Goal: Task Accomplishment & Management: Manage account settings

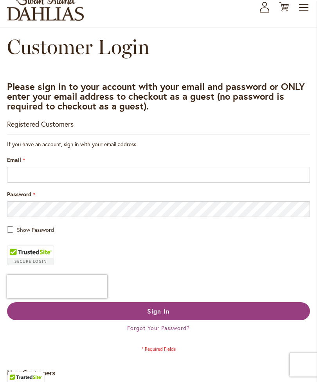
scroll to position [5, 0]
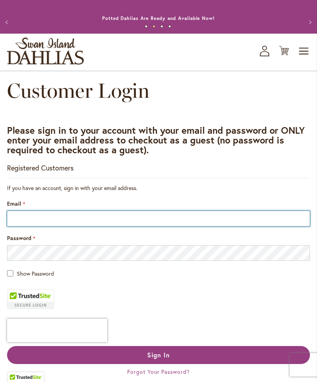
type input "**********"
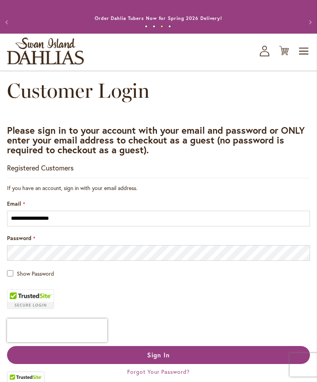
click at [163, 359] on span "Sign In" at bounding box center [158, 355] width 23 height 8
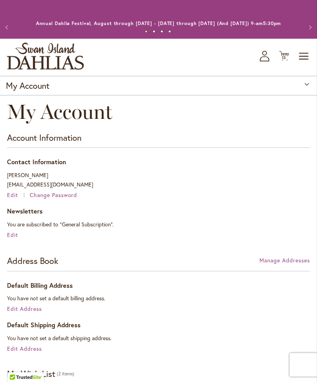
click at [283, 61] on icon at bounding box center [284, 55] width 10 height 9
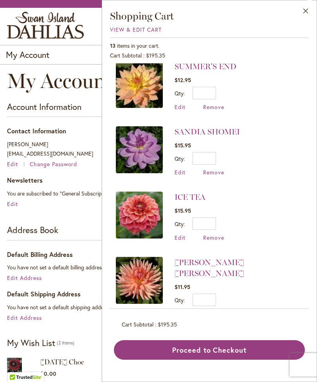
scroll to position [9, 0]
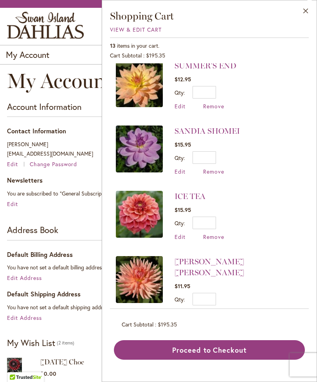
click at [216, 172] on span "Remove" at bounding box center [213, 171] width 21 height 7
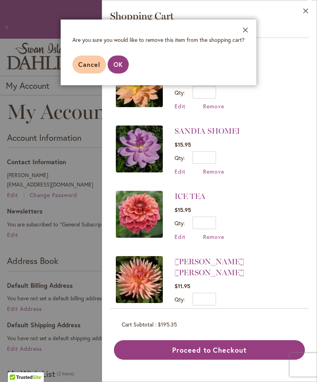
scroll to position [25, 0]
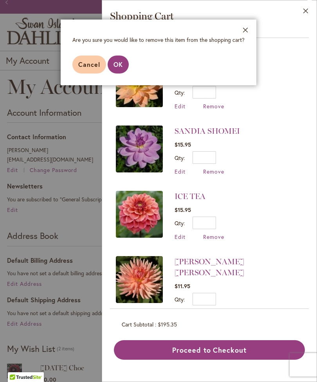
click at [117, 68] on span "OK" at bounding box center [117, 64] width 9 height 8
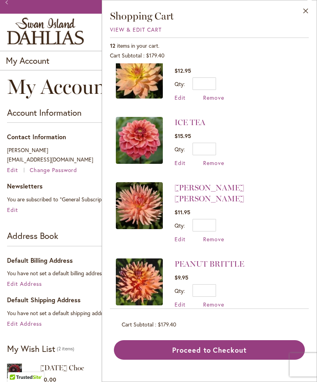
scroll to position [20, 0]
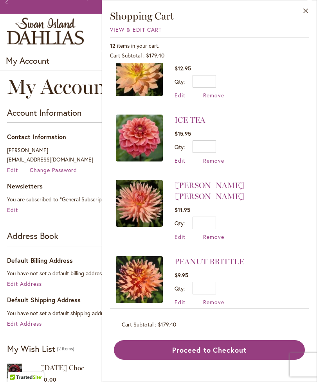
click at [214, 233] on span "Remove" at bounding box center [213, 236] width 21 height 7
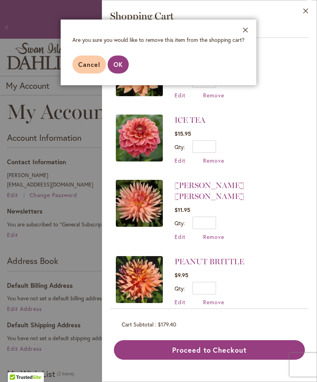
click at [117, 91] on aside "Close Are you sure you would like to remove this item from the shopping cart? C…" at bounding box center [158, 191] width 317 height 382
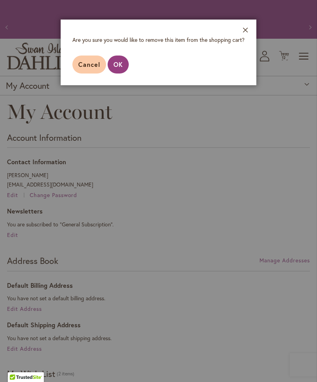
click at [122, 91] on aside "Close Are you sure you would like to remove this item from the shopping cart? C…" at bounding box center [158, 191] width 317 height 382
click at [118, 94] on aside "Close Are you sure you would like to remove this item from the shopping cart? C…" at bounding box center [158, 191] width 317 height 382
click at [228, 148] on aside "Close Are you sure you would like to remove this item from the shopping cart? C…" at bounding box center [158, 191] width 317 height 382
click at [242, 57] on footer "Cancel OK" at bounding box center [158, 64] width 195 height 41
click at [241, 58] on footer "Cancel OK" at bounding box center [158, 64] width 195 height 41
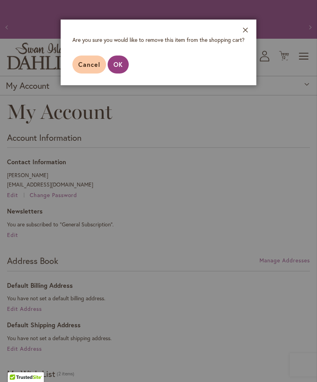
click at [250, 54] on footer "Cancel OK" at bounding box center [158, 64] width 195 height 41
click at [118, 93] on aside "Close Are you sure you would like to remove this item from the shopping cart? C…" at bounding box center [158, 191] width 317 height 382
click at [287, 63] on aside "Close Are you sure you would like to remove this item from the shopping cart? C…" at bounding box center [158, 191] width 317 height 382
click at [289, 70] on aside "Close Are you sure you would like to remove this item from the shopping cart? C…" at bounding box center [158, 191] width 317 height 382
click at [247, 57] on footer "Cancel OK" at bounding box center [158, 64] width 195 height 41
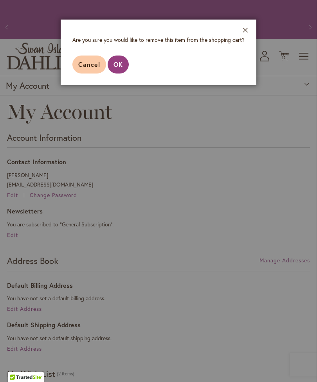
click at [245, 56] on footer "Cancel OK" at bounding box center [158, 64] width 195 height 41
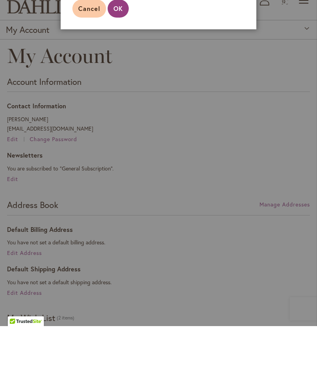
scroll to position [56, 0]
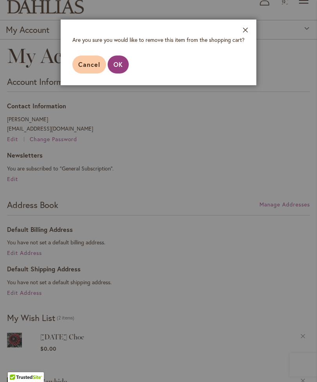
click at [247, 33] on button "Close" at bounding box center [246, 32] width 22 height 25
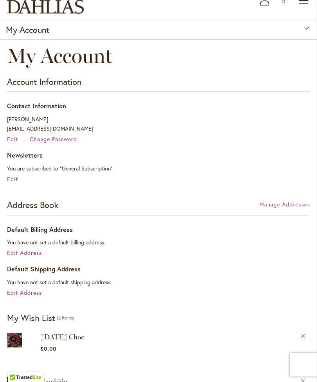
click at [286, 5] on span "Cart .cls-1 { fill: #231f20; }" at bounding box center [284, 0] width 10 height 11
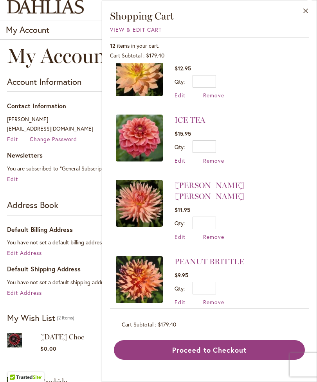
click at [221, 233] on span "Remove" at bounding box center [213, 236] width 21 height 7
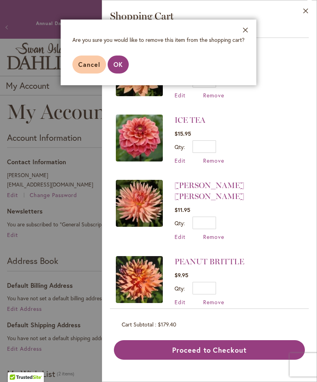
click at [123, 63] on button "OK" at bounding box center [118, 65] width 21 height 18
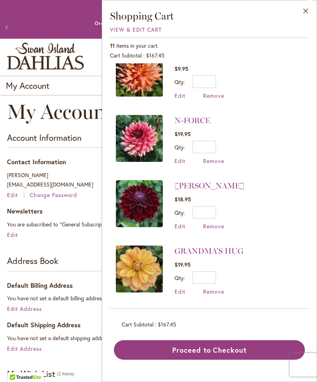
scroll to position [151, 0]
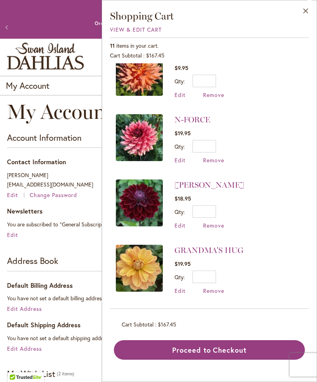
click at [220, 162] on span "Remove" at bounding box center [213, 159] width 21 height 7
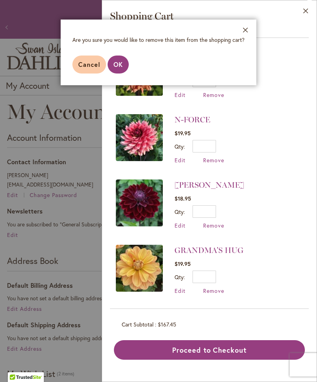
click at [120, 68] on span "OK" at bounding box center [117, 64] width 9 height 8
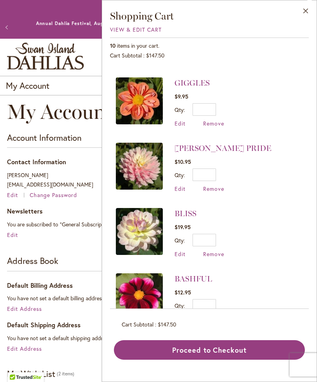
scroll to position [318, 0]
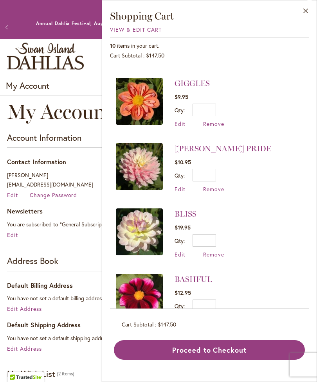
click at [222, 187] on span "Remove" at bounding box center [213, 188] width 21 height 7
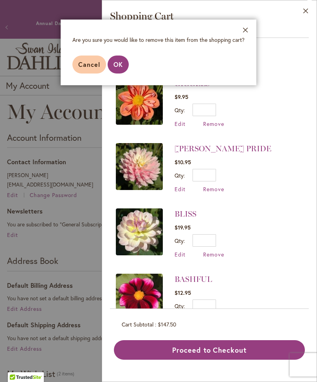
click at [120, 69] on button "OK" at bounding box center [118, 65] width 21 height 18
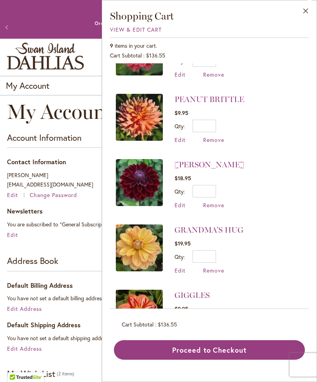
scroll to position [106, 0]
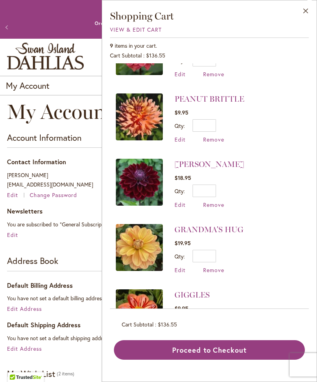
click at [219, 140] on span "Remove" at bounding box center [213, 139] width 21 height 7
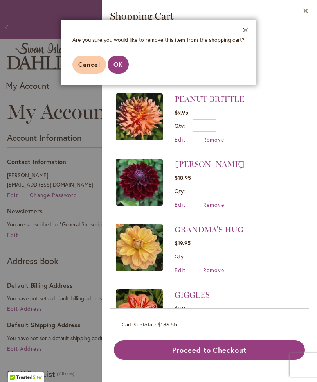
click at [118, 67] on span "OK" at bounding box center [117, 64] width 9 height 8
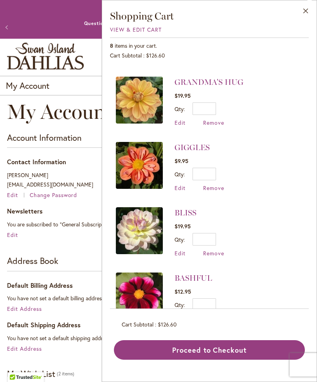
scroll to position [188, 0]
